Goal: Task Accomplishment & Management: Manage account settings

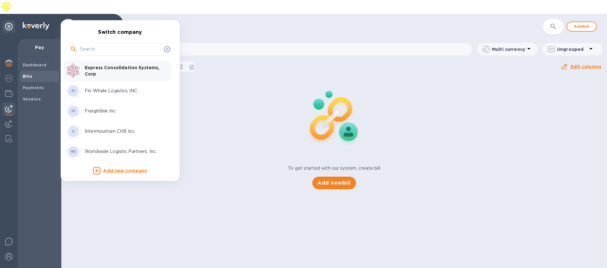
scroll to position [40, 0]
click at [97, 131] on p "Intermountain CHB Inc." at bounding box center [125, 130] width 80 height 7
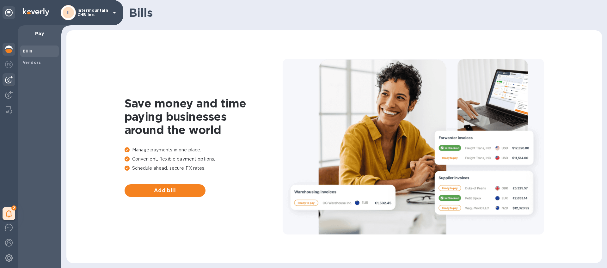
click at [9, 54] on div at bounding box center [9, 50] width 13 height 14
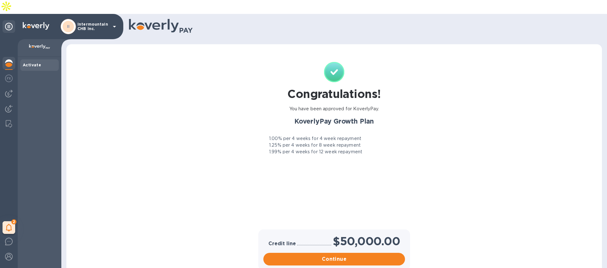
click at [100, 22] on p "Intermountain CHB Inc." at bounding box center [93, 26] width 32 height 9
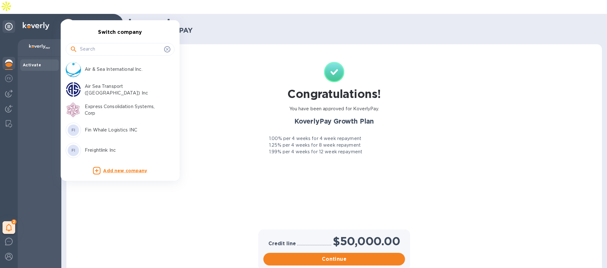
click at [100, 68] on p "Air & Sea International Inc." at bounding box center [125, 69] width 80 height 7
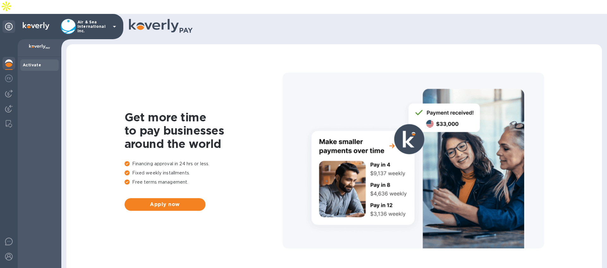
click at [104, 20] on p "Air & Sea International Inc." at bounding box center [93, 26] width 32 height 13
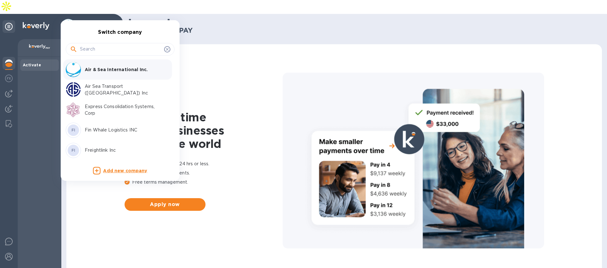
click at [346, 2] on div at bounding box center [303, 134] width 607 height 268
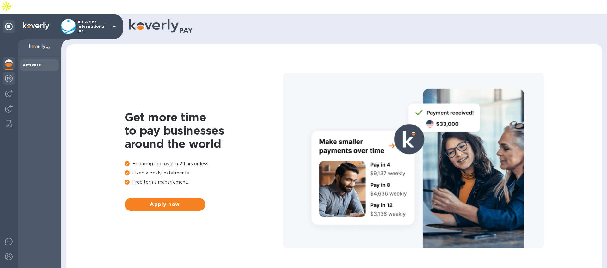
click at [8, 75] on img at bounding box center [9, 79] width 8 height 8
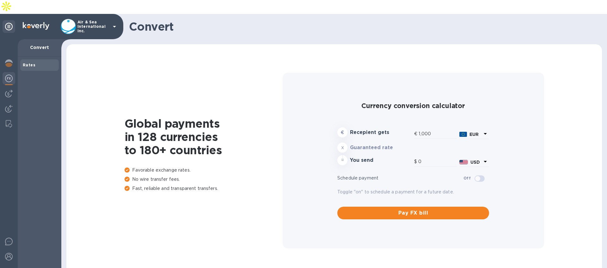
type input "1,180.49"
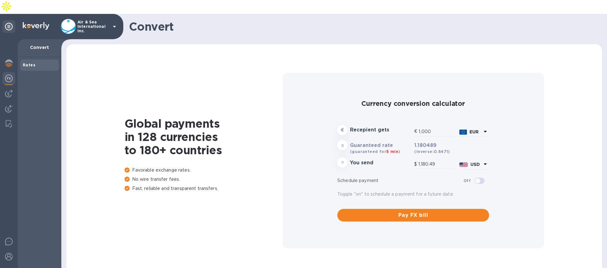
click at [112, 23] on icon at bounding box center [115, 27] width 8 height 8
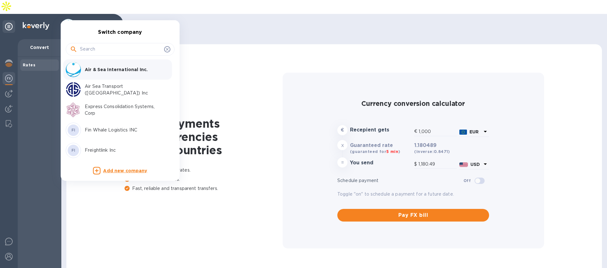
click at [102, 108] on p "Express Consolidation Systems, Corp" at bounding box center [125, 109] width 80 height 13
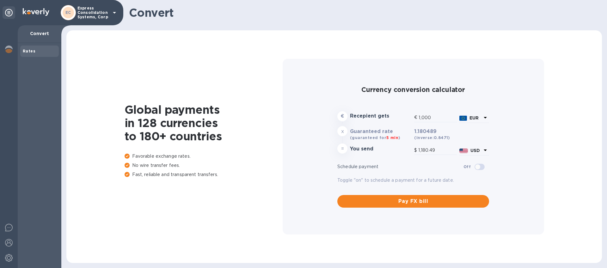
type input "1,180.49"
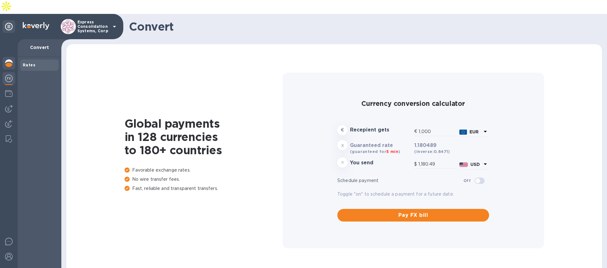
click at [8, 59] on img at bounding box center [9, 63] width 8 height 8
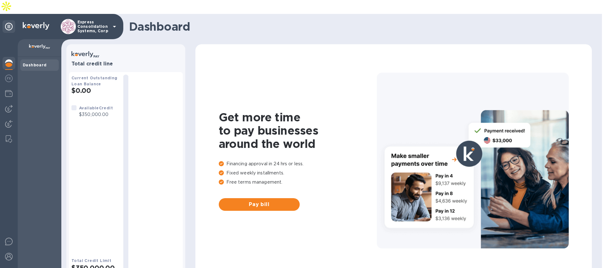
click at [111, 23] on icon at bounding box center [115, 27] width 8 height 8
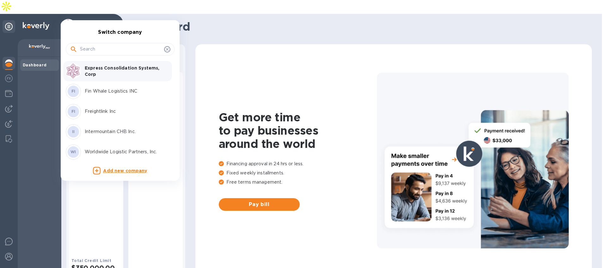
scroll to position [40, 0]
click at [104, 91] on p "Fin Whale Logistics INC" at bounding box center [125, 89] width 80 height 7
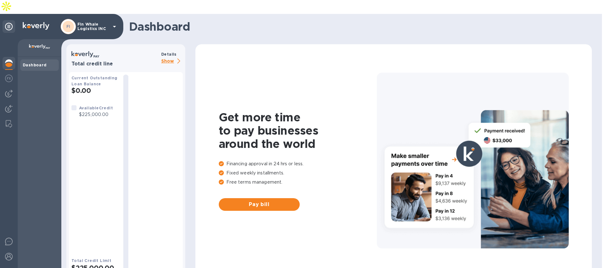
click at [102, 22] on p "Fin Whale Logistics INC" at bounding box center [93, 26] width 32 height 9
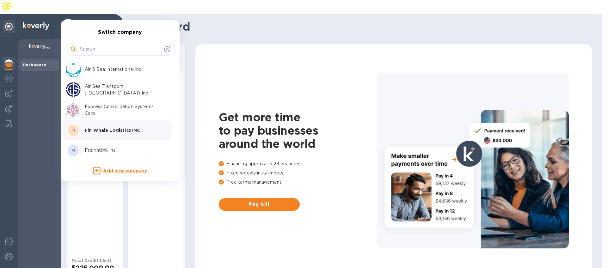
click at [102, 150] on p "Freightlink Inc" at bounding box center [125, 150] width 80 height 7
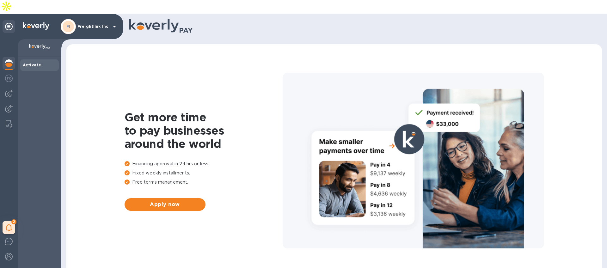
click at [104, 24] on p "Freightlink Inc" at bounding box center [93, 26] width 32 height 4
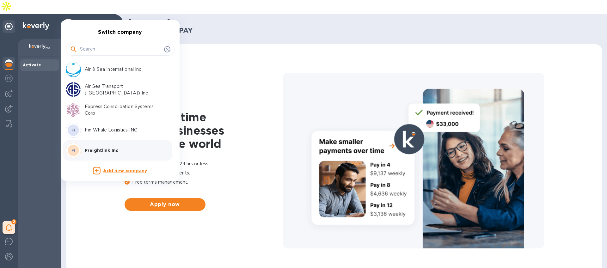
click at [98, 76] on div "Air & Sea International Inc." at bounding box center [115, 69] width 99 height 15
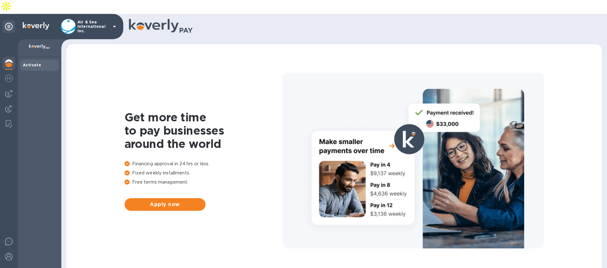
click at [88, 20] on p "Air & Sea International Inc." at bounding box center [93, 26] width 32 height 13
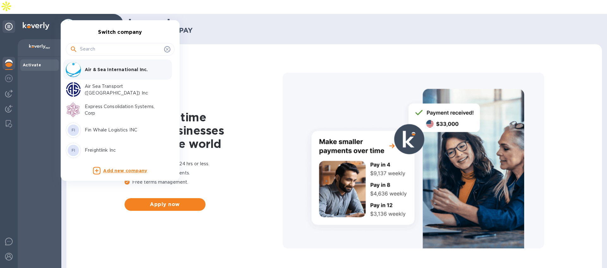
scroll to position [1, 0]
click at [100, 108] on p "Express Consolidation Systems, Corp" at bounding box center [125, 108] width 80 height 13
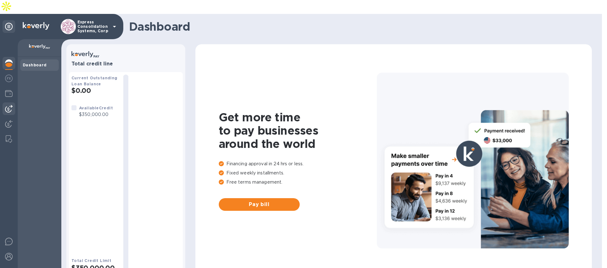
click at [5, 105] on img at bounding box center [9, 109] width 8 height 8
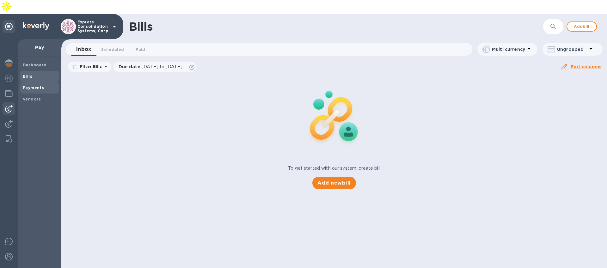
click at [45, 85] on span "Payments" at bounding box center [40, 88] width 34 height 6
